Goal: Information Seeking & Learning: Learn about a topic

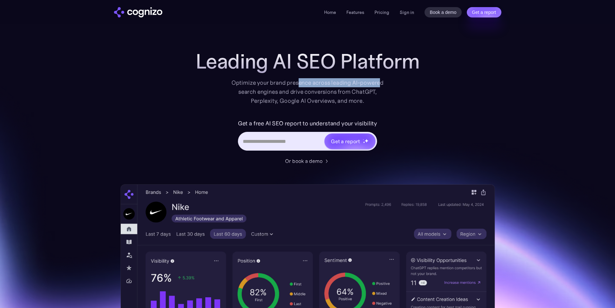
drag, startPoint x: 307, startPoint y: 77, endPoint x: 378, endPoint y: 79, distance: 71.7
click at [378, 79] on div "Optimize your brand presence across leading AI-powered search engines and drive…" at bounding box center [307, 91] width 159 height 27
drag, startPoint x: 373, startPoint y: 81, endPoint x: 407, endPoint y: 86, distance: 34.6
click at [395, 84] on div "Leading AI SEO Platform Optimize your brand presence across leading AI-powered …" at bounding box center [308, 78] width 258 height 56
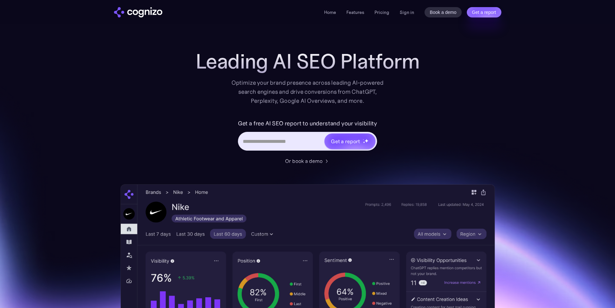
click at [407, 86] on div "Leading AI SEO Platform Optimize your brand presence across leading AI-powered …" at bounding box center [308, 78] width 258 height 56
click at [426, 150] on div "Get a free AI SEO report to understand your visibility Get a report" at bounding box center [308, 137] width 258 height 39
click at [386, 14] on link "Pricing" at bounding box center [382, 12] width 15 height 6
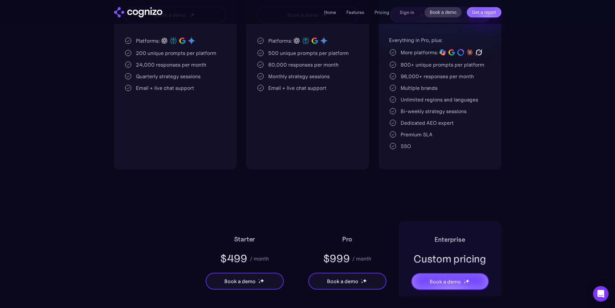
scroll to position [258, 0]
